Goal: Task Accomplishment & Management: Manage account settings

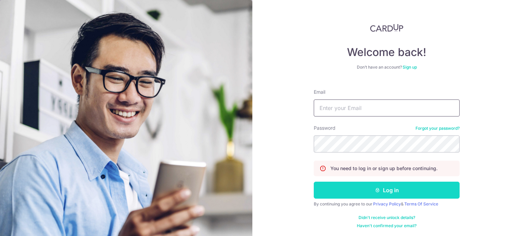
type input "finance@thenanson.com.sg"
click at [402, 186] on button "Log in" at bounding box center [387, 190] width 146 height 17
